Goal: Find specific page/section: Find specific page/section

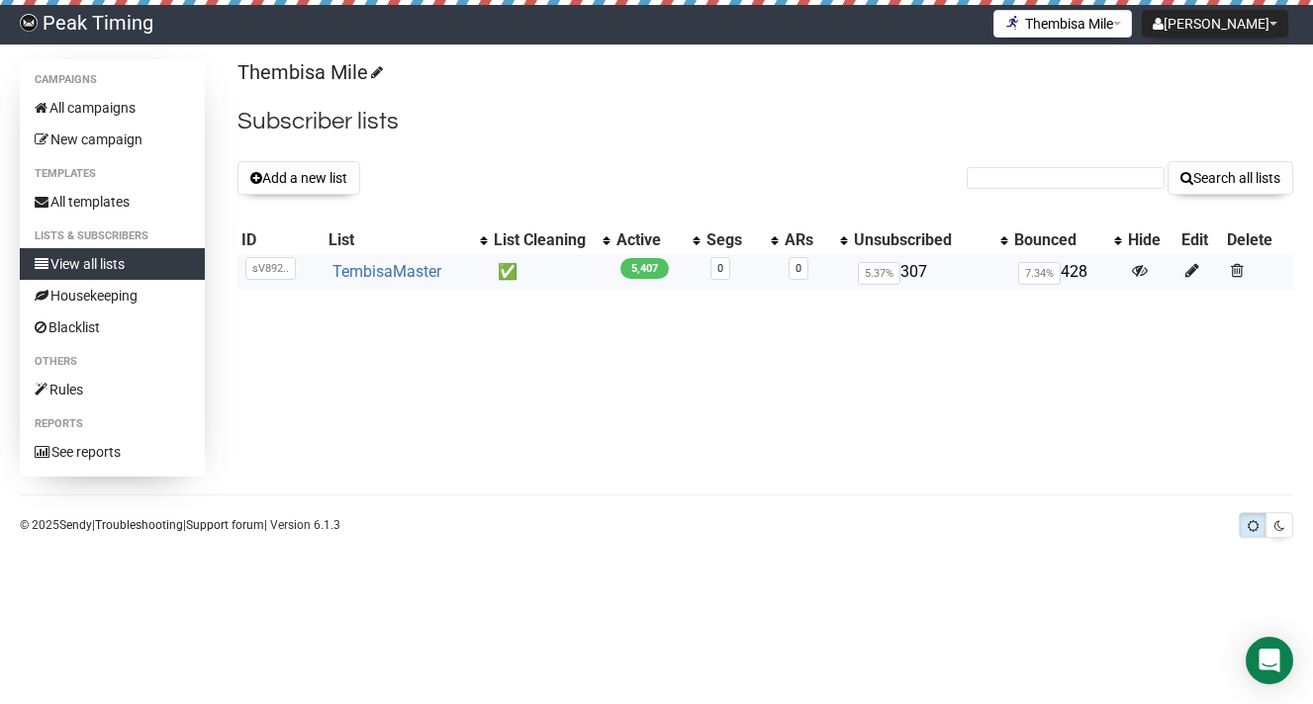
click at [410, 275] on link "TembisaMaster" at bounding box center [386, 271] width 109 height 19
click at [415, 268] on link "TembisaMaster" at bounding box center [386, 271] width 109 height 19
click at [415, 370] on div "Campaigns All campaigns New campaign Templates All templates Lists & subscriber…" at bounding box center [656, 268] width 1273 height 418
click at [1120, 23] on button "Thembisa Mile" at bounding box center [1062, 24] width 139 height 28
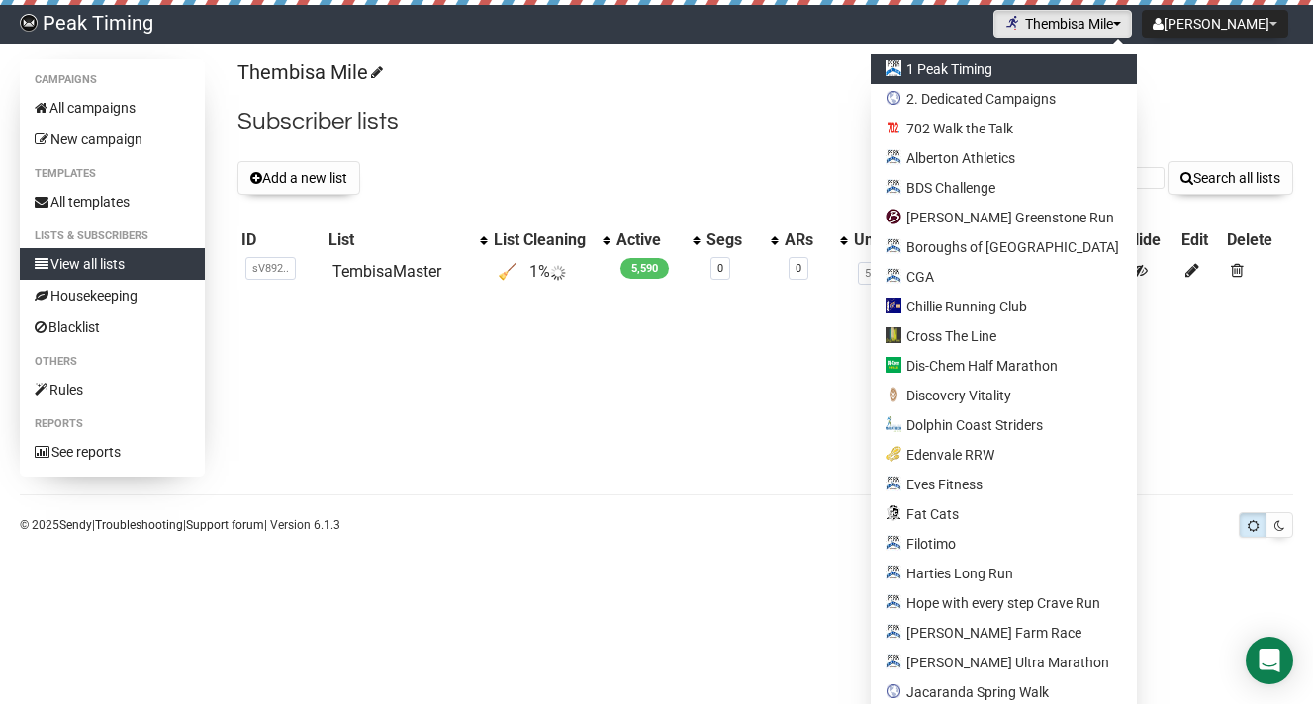
click at [974, 71] on link "1 Peak Timing" at bounding box center [1004, 69] width 266 height 30
